Goal: Task Accomplishment & Management: Use online tool/utility

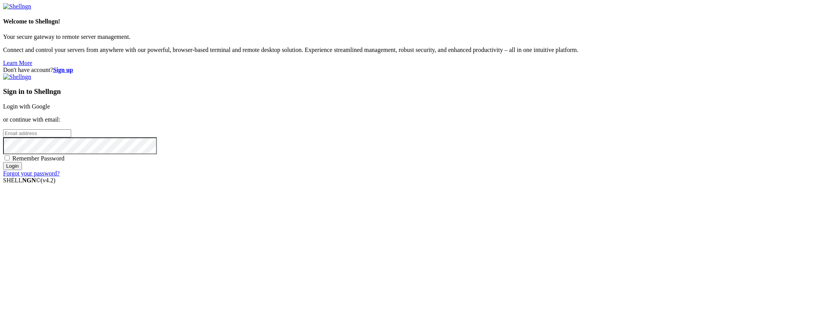
type input "[EMAIL_ADDRESS][DOMAIN_NAME]"
click at [22, 170] on input "Login" at bounding box center [12, 166] width 19 height 8
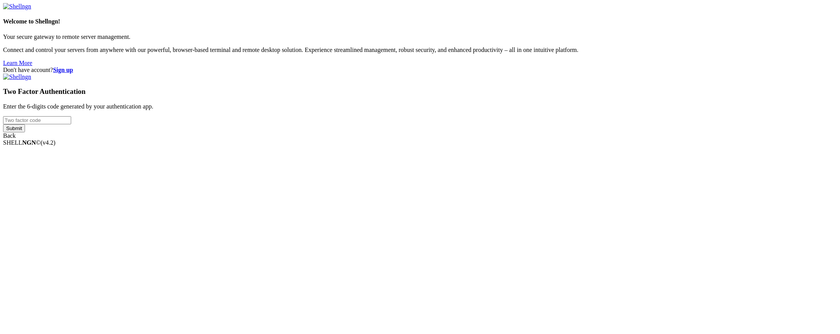
click at [71, 124] on input "number" at bounding box center [37, 120] width 68 height 8
type input "868797"
click at [3, 124] on input "Submit" at bounding box center [14, 128] width 22 height 8
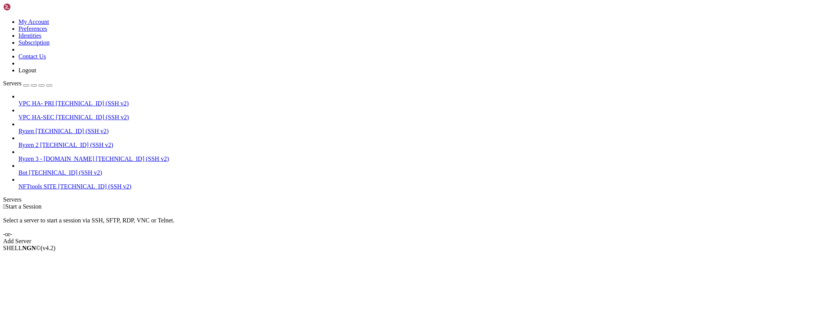
click at [61, 142] on span "[TECHNICAL_ID] (SSH v2)" at bounding box center [76, 145] width 73 height 7
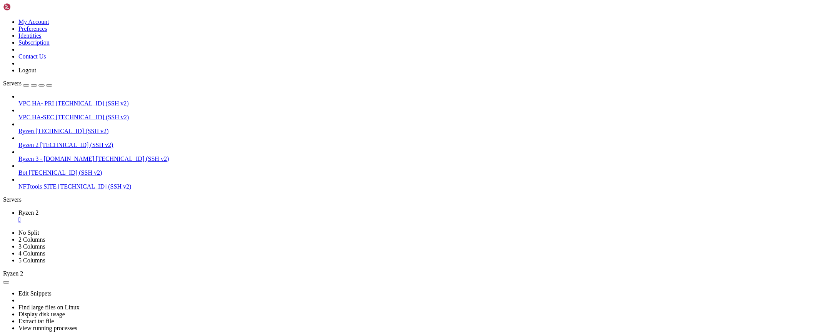
click at [55, 100] on span "[TECHNICAL_ID] (SSH v2)" at bounding box center [91, 103] width 73 height 7
click at [297, 161] on div at bounding box center [420, 167] width 840 height 334
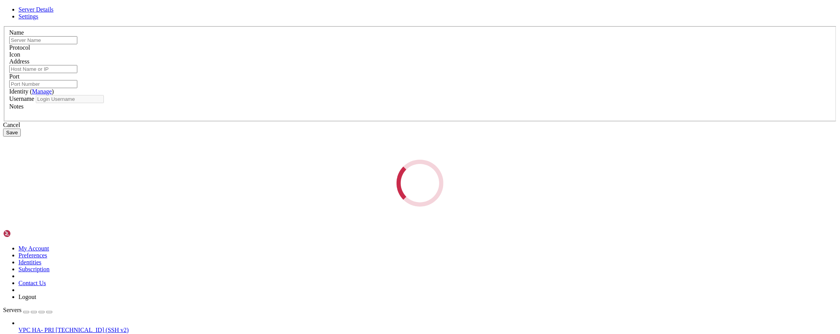
type input "VPC HA- PRI"
type input "[TECHNICAL_ID]"
type input "22"
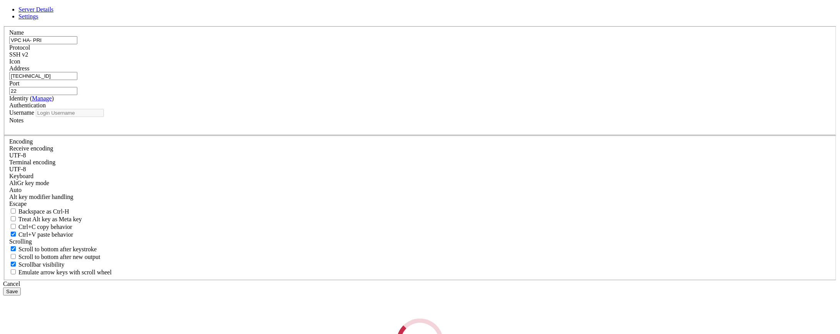
type input "root"
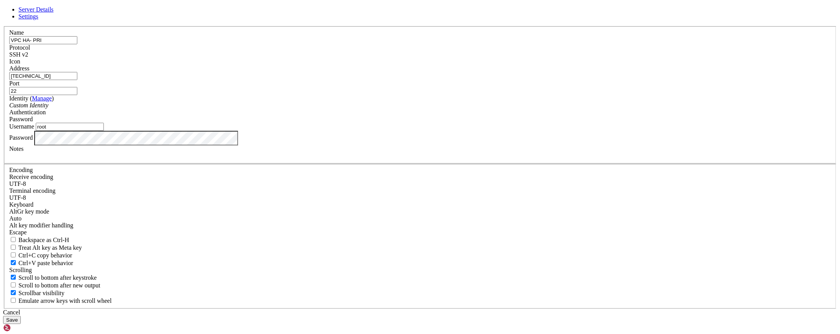
click at [477, 309] on div "Cancel" at bounding box center [420, 312] width 834 height 7
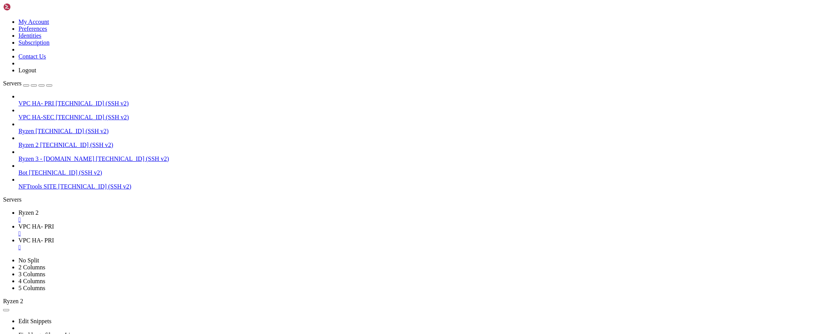
scroll to position [0, 0]
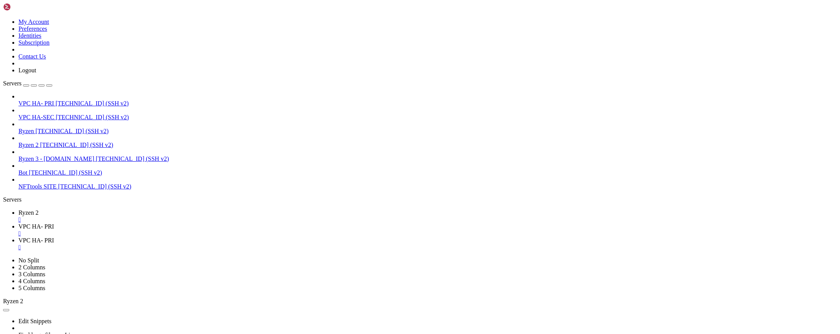
type input "/root/nfttools/nfttools-utilities/infra-tools-dockerized/haproxy-prod"
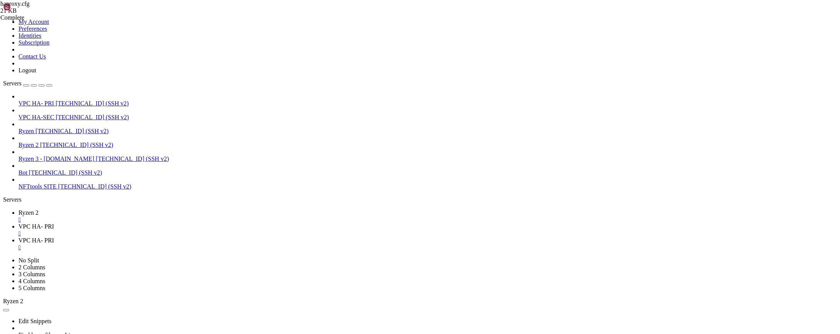
type textarea "use_backend haproxy_backend if is_haproxy_path"
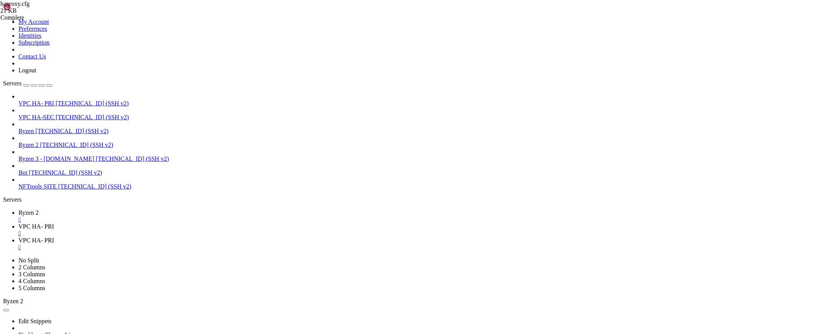
scroll to position [2143, 0]
type input "is_haproxy_path"
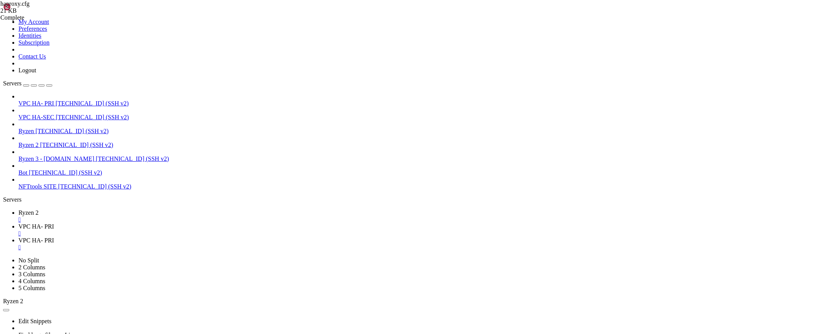
type textarea "acl is_haproxy_path path_beg /haproxy"
drag, startPoint x: 240, startPoint y: 179, endPoint x: 130, endPoint y: 179, distance: 110.1
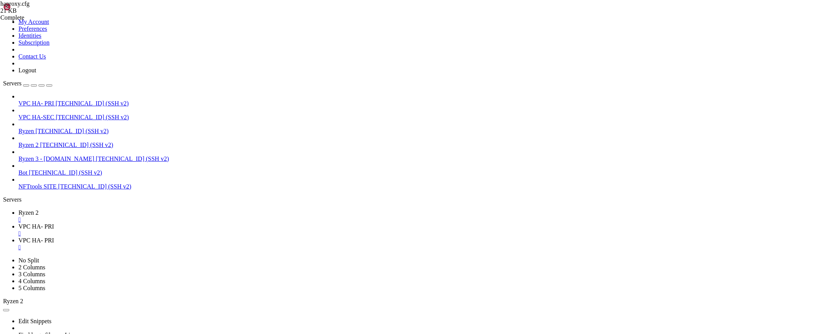
paste textarea "acl is_haproxy_path path_beg /haproxy"
type textarea "acl is_haproxy_path path_beg /haproxy"
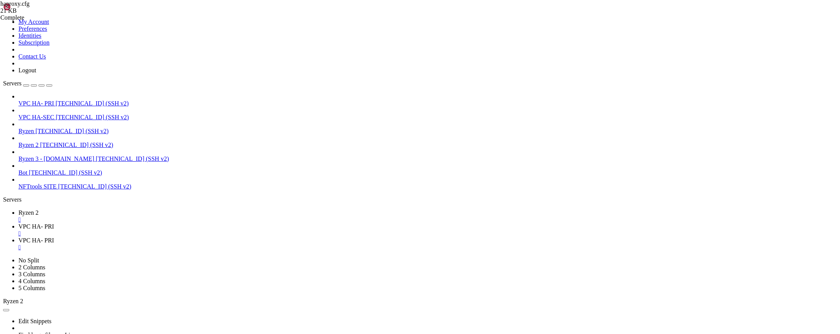
drag, startPoint x: 168, startPoint y: 193, endPoint x: 150, endPoint y: 192, distance: 17.7
drag, startPoint x: 237, startPoint y: 192, endPoint x: 215, endPoint y: 191, distance: 21.2
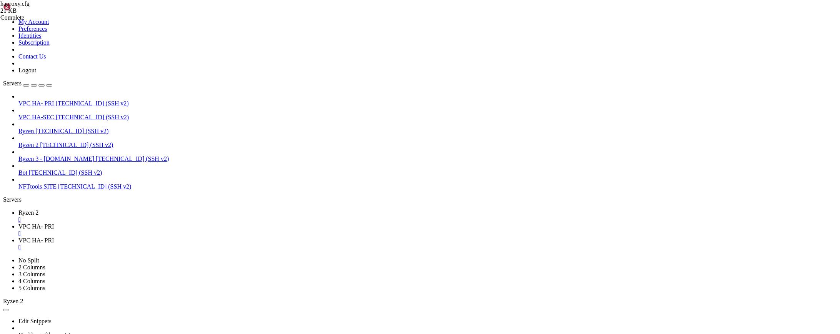
scroll to position [0, 10]
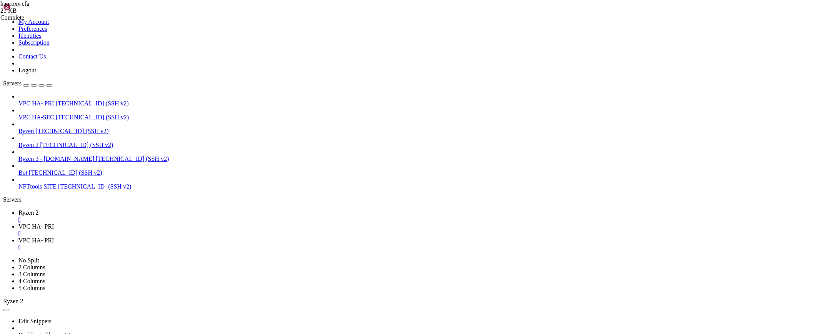
scroll to position [2161, 0]
type textarea "use_backend haproxy_backend if is_haproxy_path"
paste textarea "is_osquests_path"
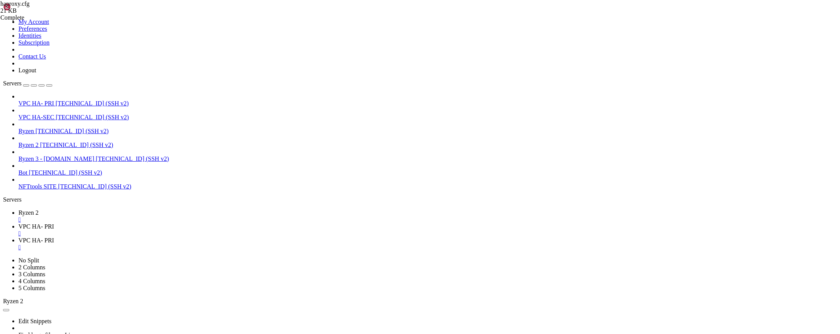
drag, startPoint x: 263, startPoint y: 174, endPoint x: 130, endPoint y: 175, distance: 133.1
type textarea "use_backend haproxy_backend if is_haproxy_path"
paste textarea "use_backend haproxy_backend if is_haproxy_path"
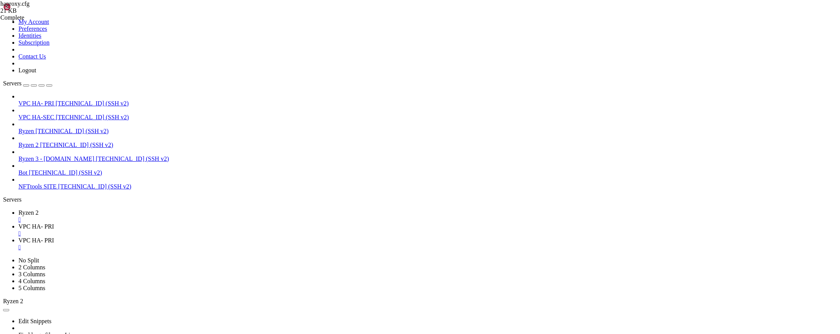
type textarea "use_backend haproxy_backend if is_haproxy_path"
type textarea "is_osquests_path"
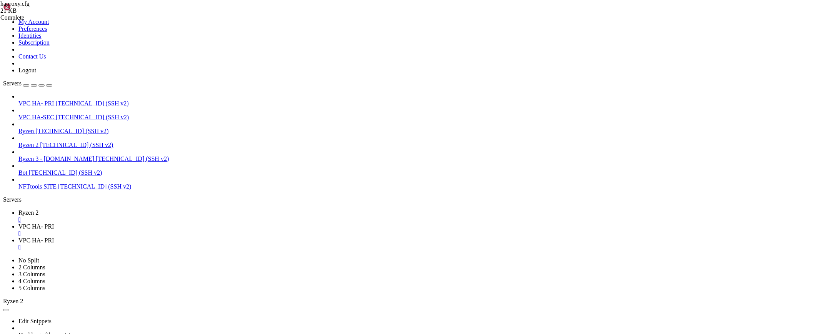
paste textarea "osquests"
drag, startPoint x: 223, startPoint y: 186, endPoint x: 247, endPoint y: 185, distance: 24.3
drag, startPoint x: 163, startPoint y: 187, endPoint x: 182, endPoint y: 185, distance: 19.3
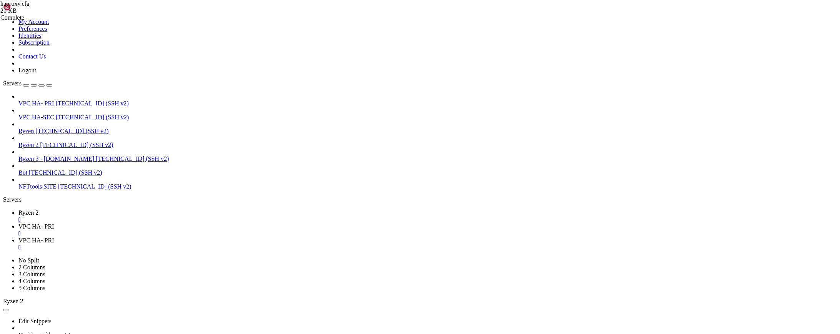
paste textarea "osquests"
type textarea "use_backend haproxy_backend if is_haproxy_path"
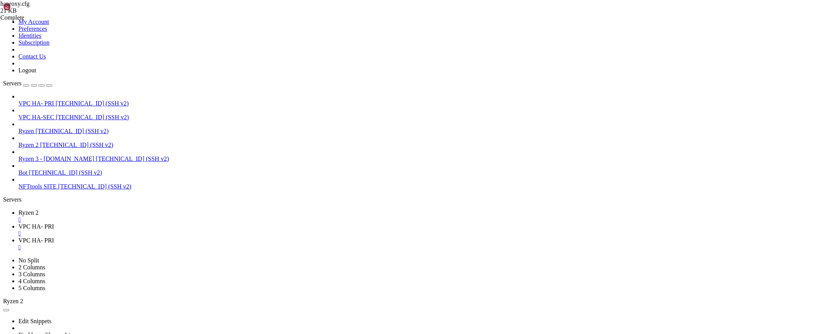
type input "haproxy_backend"
drag, startPoint x: 254, startPoint y: 185, endPoint x: 89, endPoint y: 174, distance: 165.1
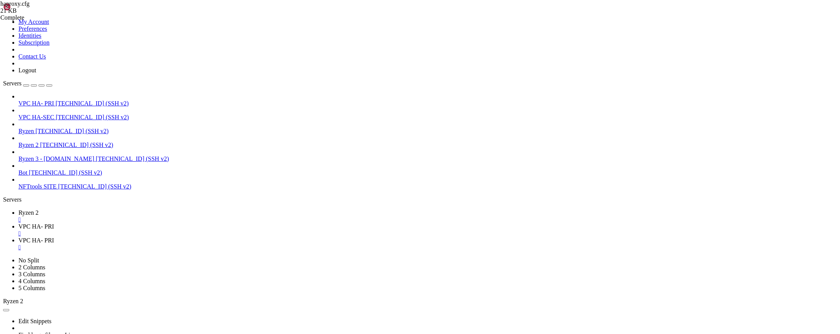
type textarea "server haproxy_server primary-haproxy:8080"
paste textarea "server haproxy_server primary-haproxy:8080"
drag, startPoint x: 129, startPoint y: 199, endPoint x: 296, endPoint y: 249, distance: 174.6
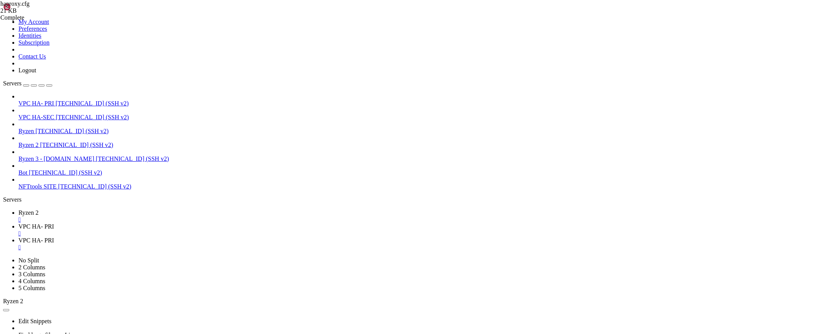
drag, startPoint x: 160, startPoint y: 199, endPoint x: 142, endPoint y: 198, distance: 18.9
drag, startPoint x: 146, startPoint y: 197, endPoint x: 163, endPoint y: 198, distance: 16.9
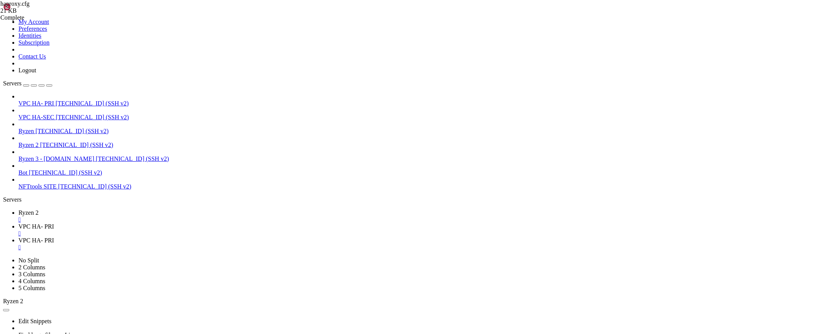
drag, startPoint x: 149, startPoint y: 209, endPoint x: 188, endPoint y: 208, distance: 38.9
paste textarea "osquests"
drag, startPoint x: 175, startPoint y: 210, endPoint x: 231, endPoint y: 210, distance: 56.2
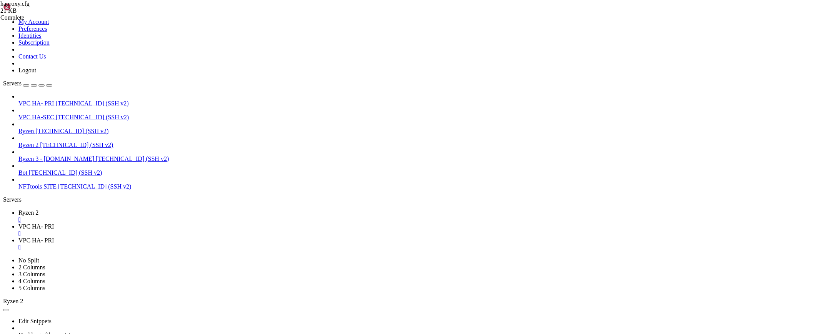
scroll to position [0, 8]
drag, startPoint x: 218, startPoint y: 211, endPoint x: 174, endPoint y: 209, distance: 44.3
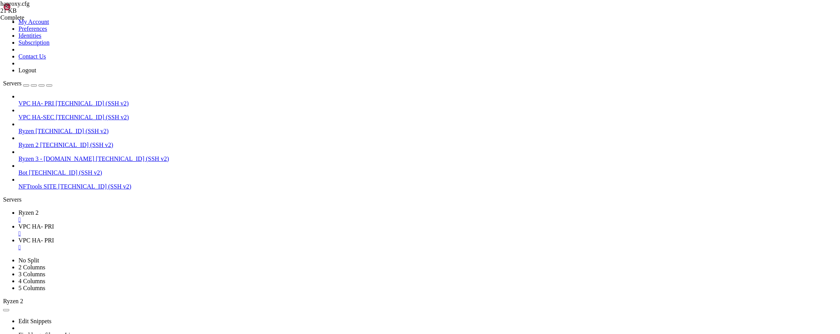
scroll to position [0, 3]
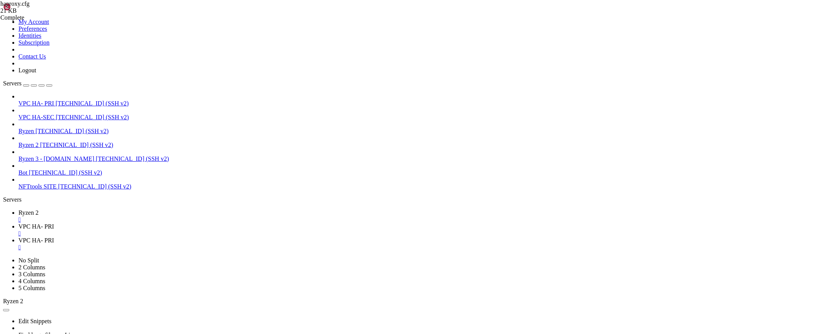
drag, startPoint x: 142, startPoint y: 199, endPoint x: 162, endPoint y: 199, distance: 20.4
paste textarea "2"
type textarea "backend os2quests_backend"
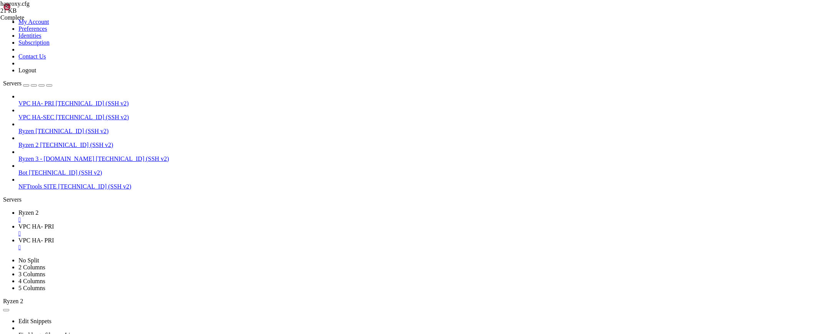
drag, startPoint x: 760, startPoint y: 41, endPoint x: 679, endPoint y: 40, distance: 81.2
paste input "os2quests"
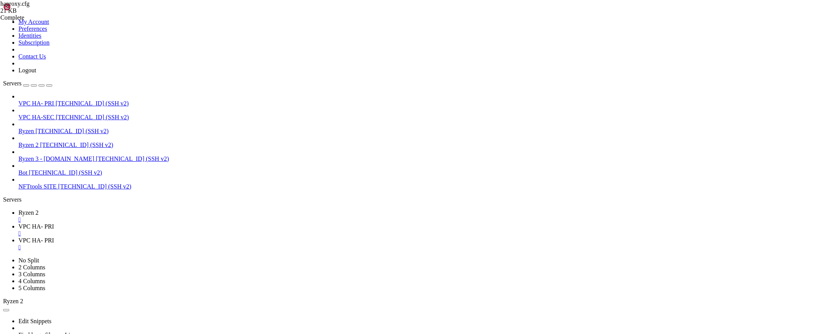
scroll to position [493, 0]
type input "osquests"
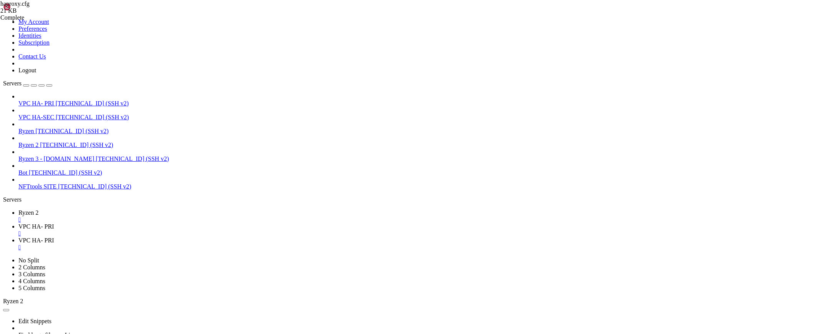
drag, startPoint x: 169, startPoint y: 174, endPoint x: 179, endPoint y: 181, distance: 12.1
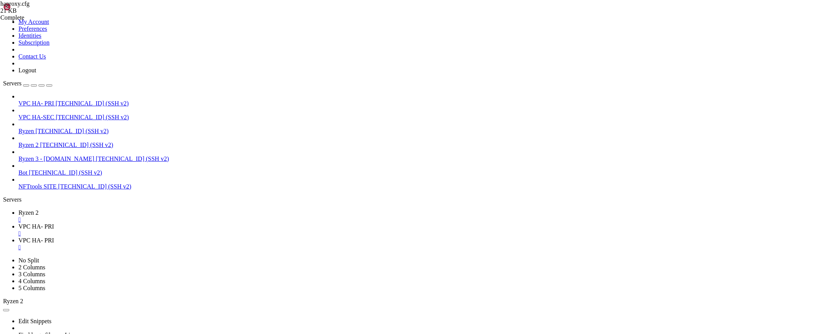
type textarea "use_backend os2quests_backend if is_os2quests_path"
type input "os2quests"
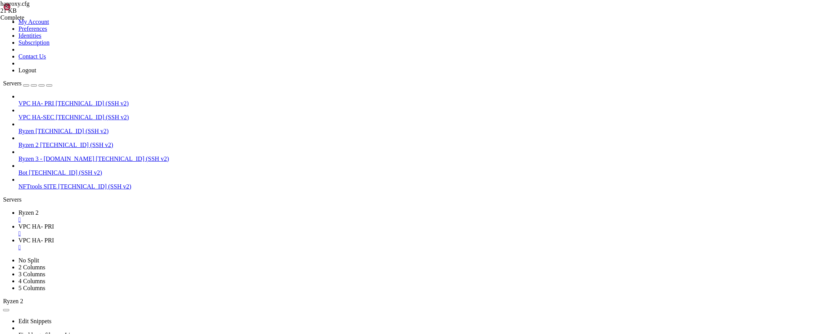
scroll to position [2427, 0]
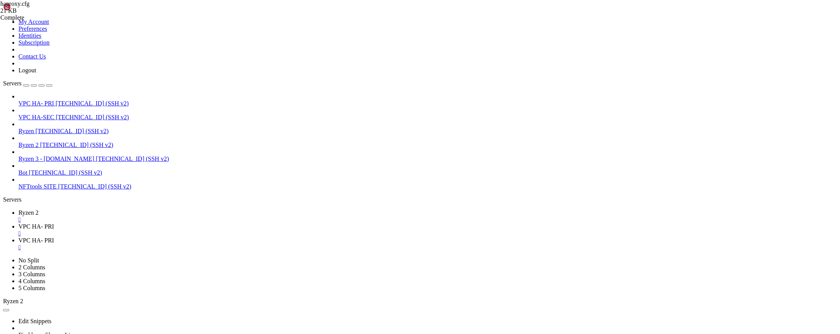
type textarea "server os2quests [TECHNICAL_ID]"
click at [54, 223] on span "VPC HA- PRI" at bounding box center [35, 226] width 35 height 7
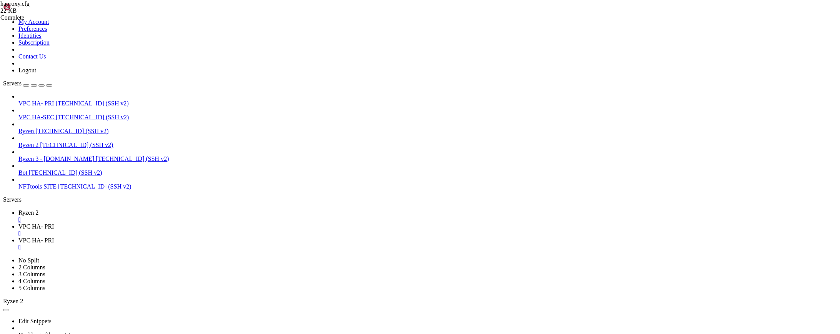
drag, startPoint x: 68, startPoint y: 652, endPoint x: 185, endPoint y: 654, distance: 117.0
copy x-row "docker kill -s HUP primary-haproxy"
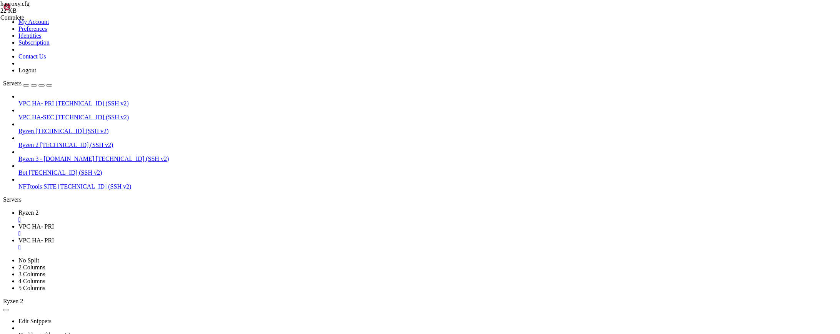
drag, startPoint x: 316, startPoint y: 667, endPoint x: 7, endPoint y: 666, distance: 309.4
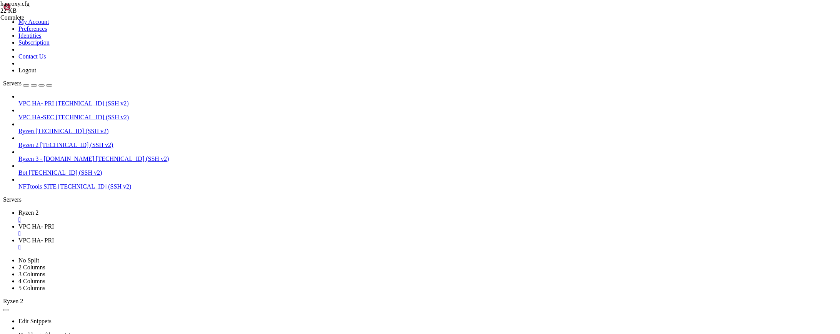
copy x-row "root@vps2926751:~# docker exec primary-haproxy haproxy -c -f /usr/local/etc/hap…"
drag, startPoint x: 340, startPoint y: 711, endPoint x: 7, endPoint y: 685, distance: 333.9
copy div "root@vps2926751:~# docker exec primary-haproxy haproxy -v HAProxy version 3.0.5…"
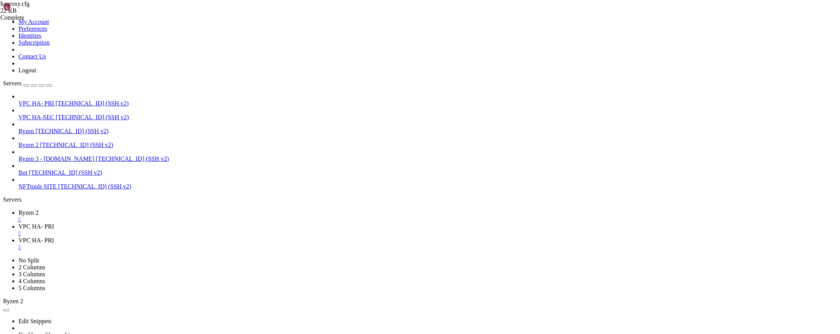
drag, startPoint x: 68, startPoint y: 653, endPoint x: 177, endPoint y: 651, distance: 109.7
copy x-row "docker kill -s HUP primary-haproxy"
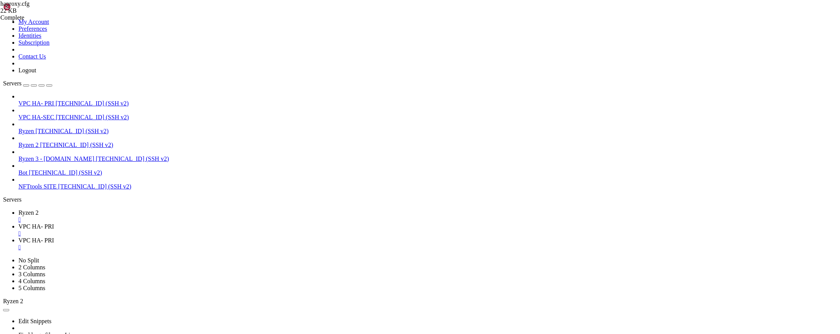
scroll to position [1197, 0]
click at [54, 237] on span "VPC HA- PRI" at bounding box center [35, 240] width 35 height 7
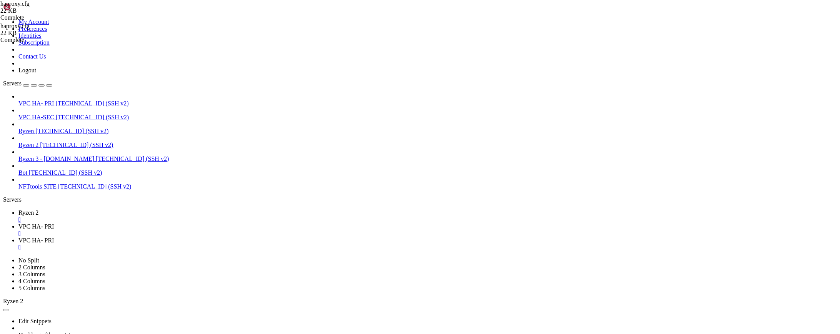
scroll to position [2188, 0]
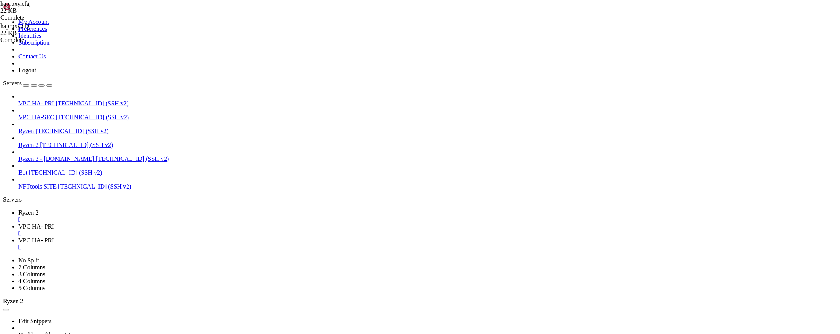
drag, startPoint x: 320, startPoint y: 175, endPoint x: 357, endPoint y: 184, distance: 38.1
paste textarea "is_os2quests_path"
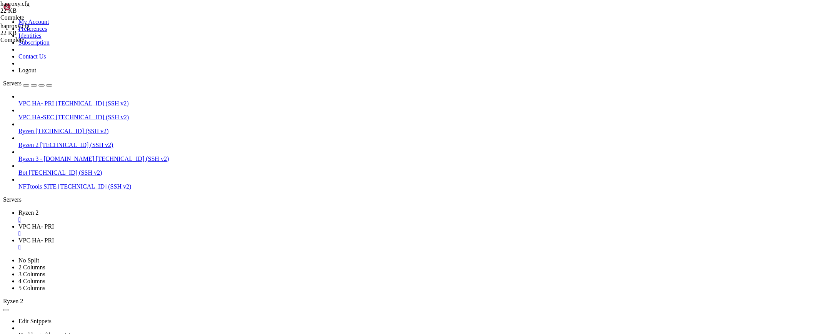
scroll to position [0, 21]
type textarea "http-request deny deny_status 401 if !valid_api_key !is_haproxy_path !is_os2que…"
click at [54, 223] on span "VPC HA- PRI" at bounding box center [35, 226] width 35 height 7
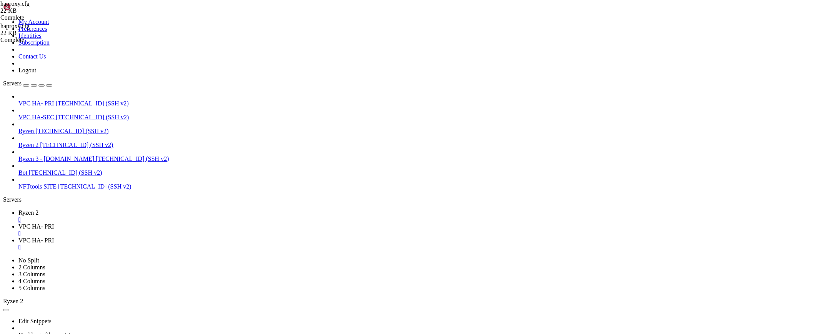
scroll to position [3801, 0]
click at [27, 169] on span "Bot" at bounding box center [22, 172] width 9 height 7
drag, startPoint x: 52, startPoint y: 1161, endPoint x: 6, endPoint y: 1159, distance: 45.8
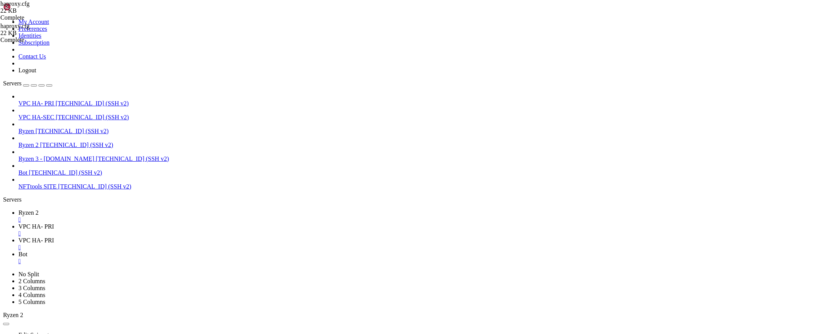
copy span "opensea-quests"
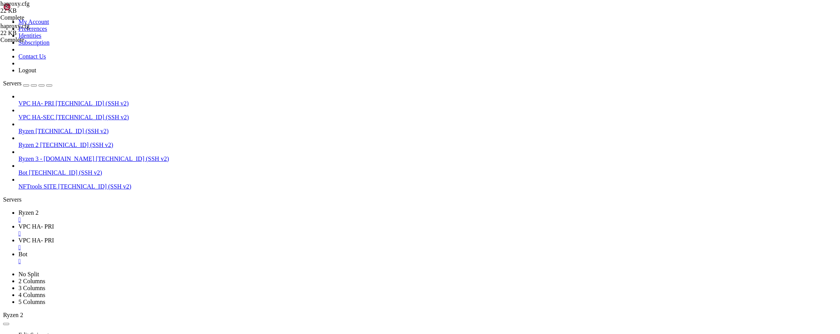
drag, startPoint x: 448, startPoint y: 1140, endPoint x: 486, endPoint y: 1139, distance: 38.1
copy x-row "package.json"
